Goal: Transaction & Acquisition: Purchase product/service

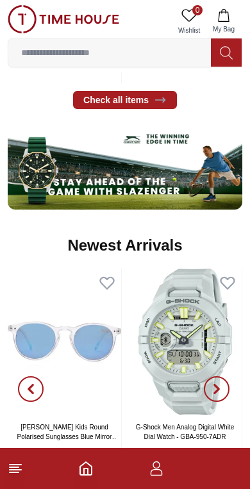
scroll to position [671, 0]
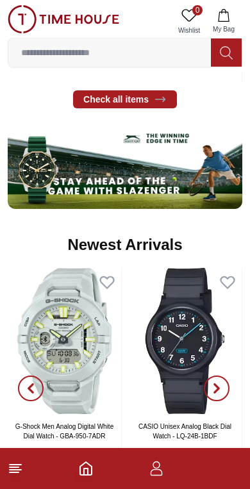
click at [84, 468] on polyline "Home" at bounding box center [86, 471] width 4 height 6
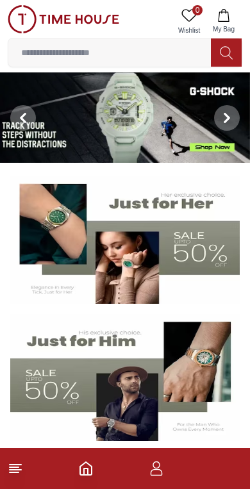
click at [159, 472] on icon "button" at bounding box center [156, 468] width 15 height 15
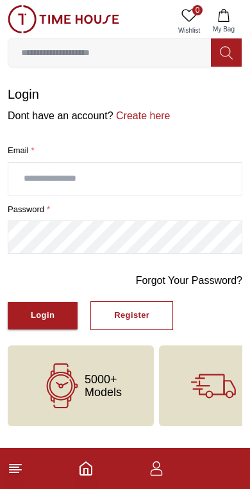
click at [32, 108] on p "Dont have an account? Create here" at bounding box center [125, 115] width 234 height 15
click at [140, 115] on link "Create here" at bounding box center [141, 115] width 57 height 11
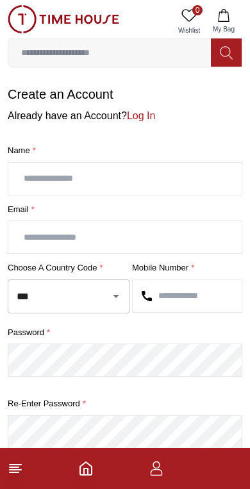
click at [113, 293] on icon "Open" at bounding box center [115, 295] width 15 height 15
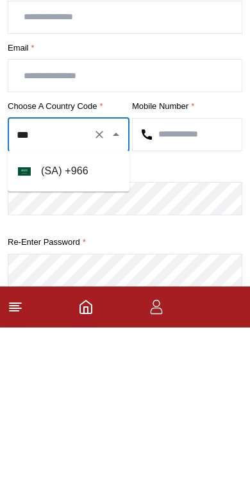
click at [30, 329] on img at bounding box center [24, 333] width 13 height 8
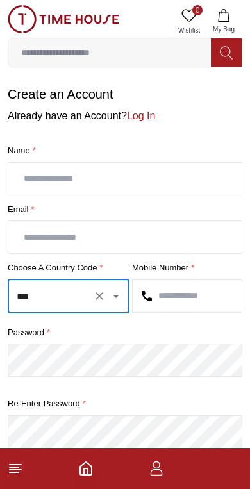
type input "***"
click at [42, 177] on input "text" at bounding box center [124, 179] width 233 height 32
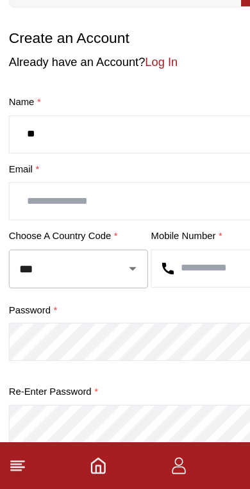
type input "*"
type input "*********"
click at [32, 221] on input "text" at bounding box center [124, 237] width 233 height 32
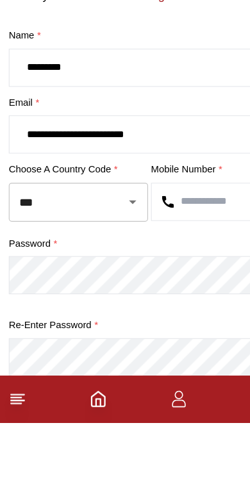
type input "**********"
click at [161, 280] on input "text" at bounding box center [187, 296] width 109 height 32
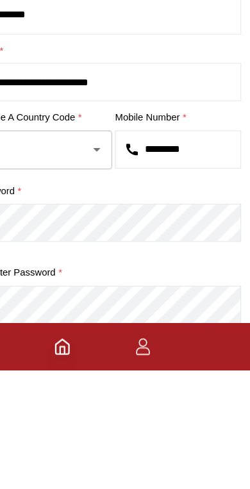
type input "*********"
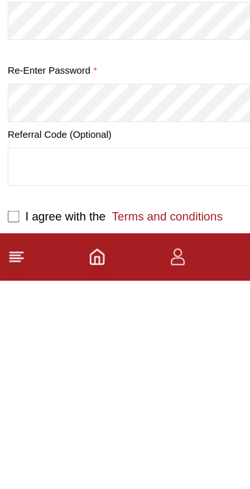
click at [4, 193] on section "**********" at bounding box center [125, 235] width 250 height 496
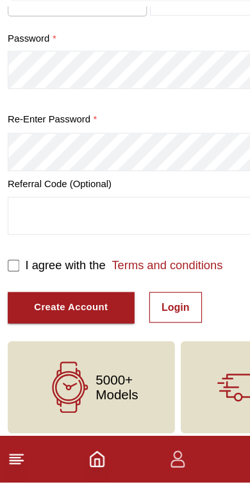
click at [23, 322] on button "Create Account" at bounding box center [63, 336] width 111 height 28
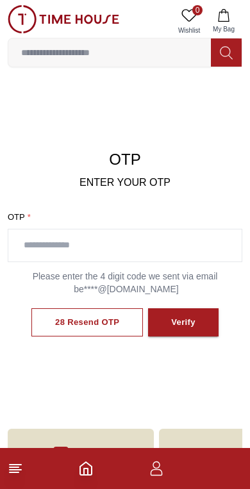
click at [37, 243] on input "text" at bounding box center [124, 245] width 233 height 32
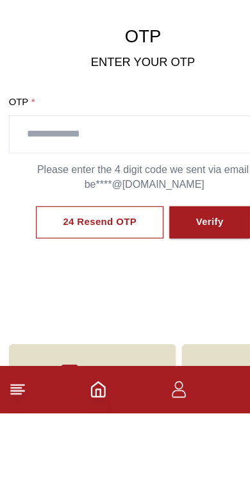
scroll to position [61, 0]
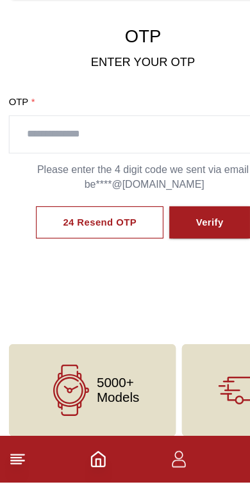
click at [62, 234] on div "24 Resend OTP Verify" at bounding box center [125, 261] width 234 height 54
click at [30, 168] on input "text" at bounding box center [124, 184] width 233 height 32
type input "****"
click at [204, 247] on button "Verify" at bounding box center [183, 261] width 70 height 29
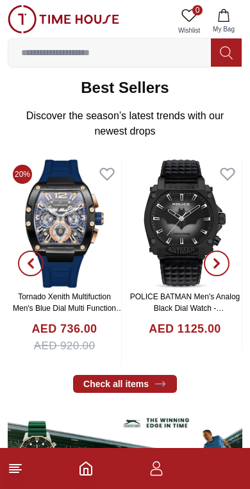
scroll to position [385, 0]
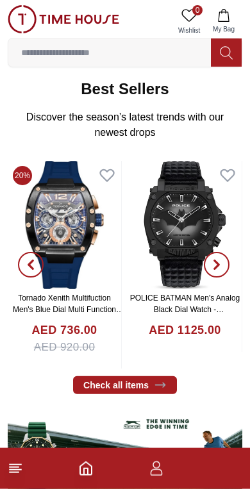
click at [151, 475] on icon "button" at bounding box center [157, 472] width 12 height 6
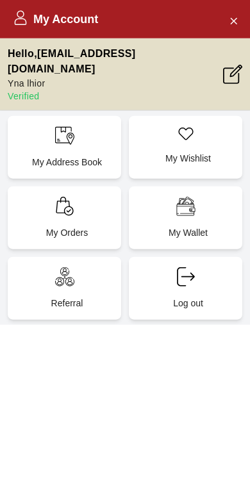
click at [33, 133] on div "My Address Book" at bounding box center [64, 147] width 113 height 63
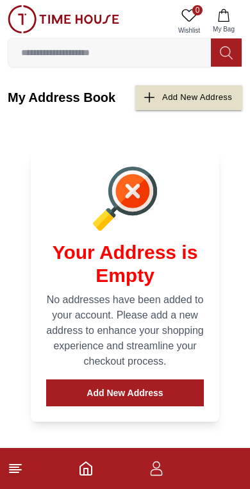
click at [224, 12] on icon "button" at bounding box center [223, 15] width 13 height 13
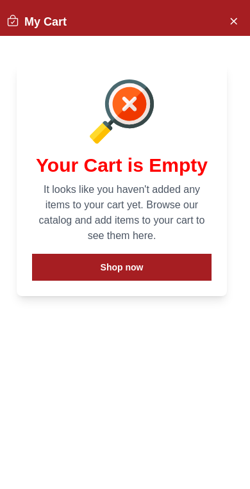
click at [233, 20] on icon "Close Account" at bounding box center [234, 21] width 6 height 6
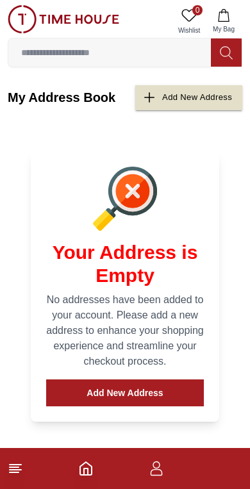
click at [161, 475] on icon "button" at bounding box center [157, 472] width 12 height 6
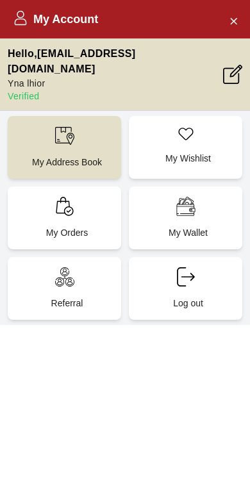
click at [21, 90] on p "Verified" at bounding box center [115, 96] width 215 height 13
click at [21, 77] on p "Yna lhior" at bounding box center [115, 83] width 215 height 13
click at [227, 17] on button "Close Account" at bounding box center [233, 20] width 21 height 21
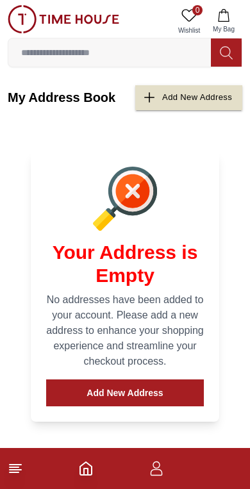
click at [12, 463] on icon at bounding box center [15, 468] width 15 height 15
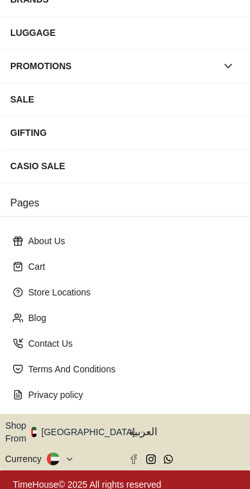
scroll to position [199, 0]
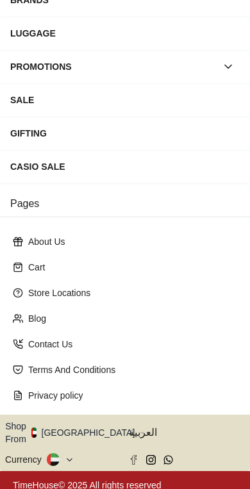
click at [140, 428] on icon "button" at bounding box center [142, 433] width 4 height 10
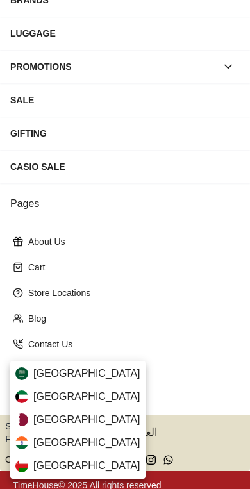
click at [94, 372] on div "[GEOGRAPHIC_DATA]" at bounding box center [77, 373] width 135 height 23
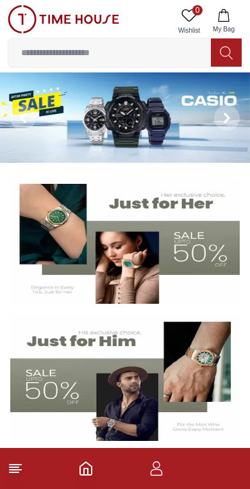
click at [20, 463] on icon at bounding box center [15, 468] width 15 height 15
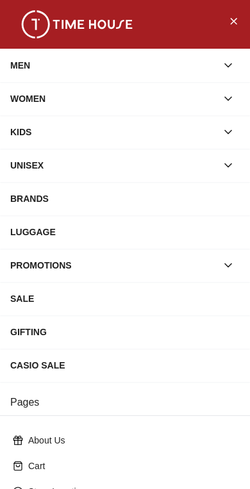
click at [10, 83] on div "WOMEN" at bounding box center [125, 98] width 250 height 33
click at [17, 97] on div "WOMEN" at bounding box center [113, 98] width 206 height 23
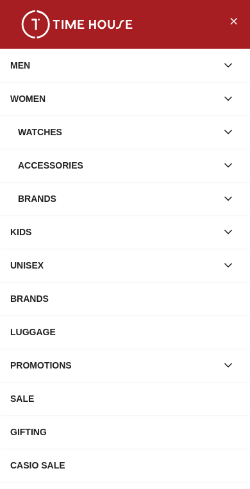
click at [27, 136] on div "Watches" at bounding box center [117, 131] width 199 height 23
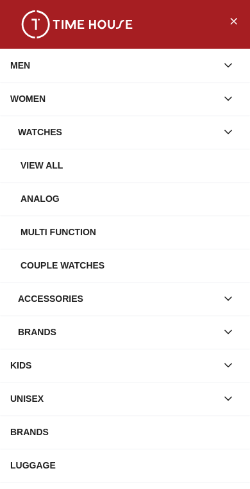
click at [28, 170] on div "View all" at bounding box center [130, 165] width 219 height 23
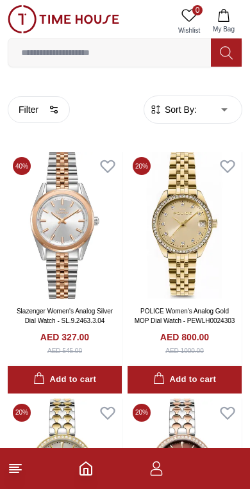
click at [180, 115] on span "Sort By:" at bounding box center [179, 109] width 35 height 13
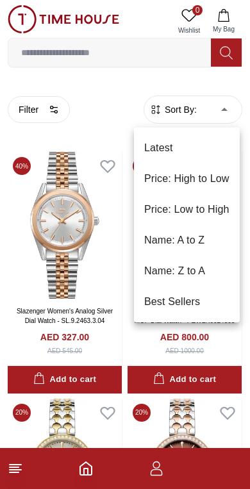
click at [158, 213] on li "Price: Low to High" at bounding box center [187, 209] width 106 height 31
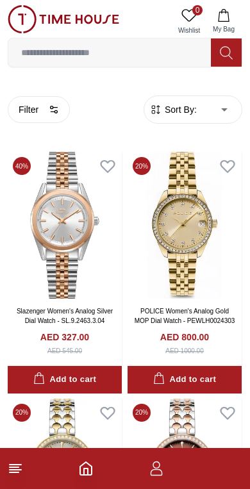
type input "*"
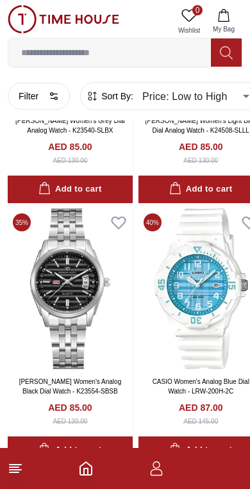
scroll to position [1789, 0]
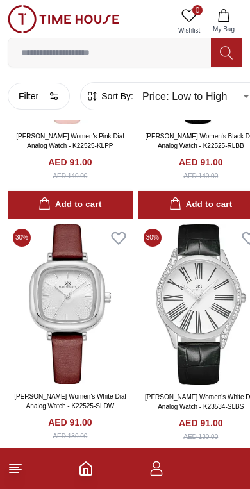
scroll to position [2826, 0]
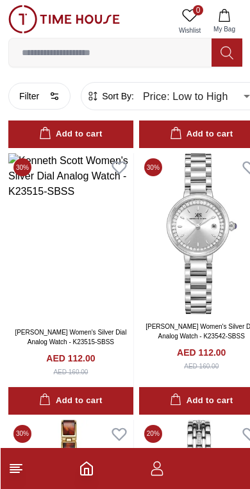
scroll to position [8332, 0]
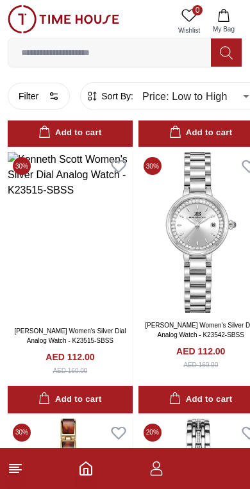
click at [22, 472] on icon at bounding box center [15, 468] width 15 height 15
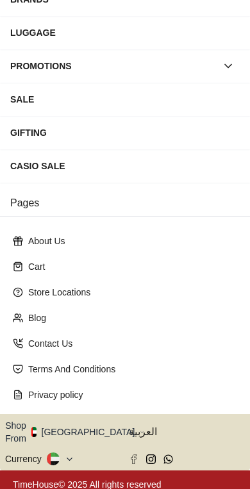
scroll to position [199, 0]
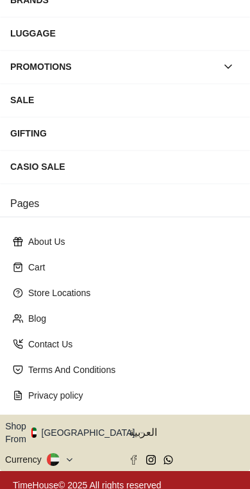
click at [90, 429] on button "Shop From UAE" at bounding box center [74, 433] width 139 height 26
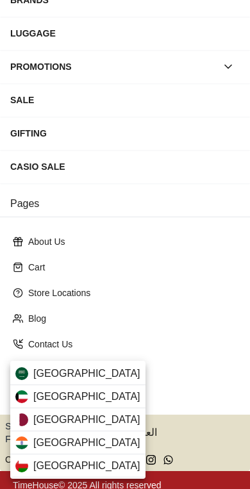
click at [41, 379] on span "[GEOGRAPHIC_DATA]" at bounding box center [86, 373] width 107 height 15
